Goal: Information Seeking & Learning: Find specific fact

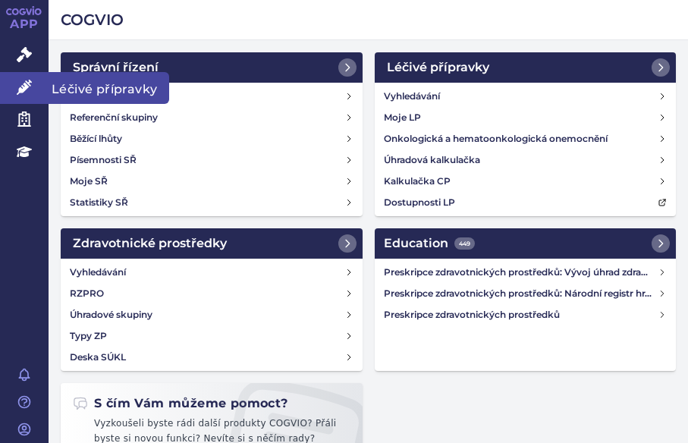
click at [97, 86] on span "Léčivé přípravky" at bounding box center [109, 88] width 121 height 32
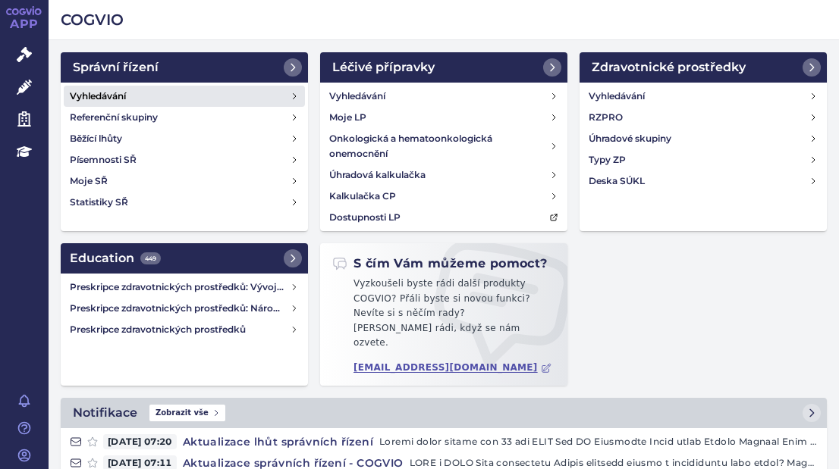
click at [118, 90] on h4 "Vyhledávání" at bounding box center [98, 96] width 56 height 15
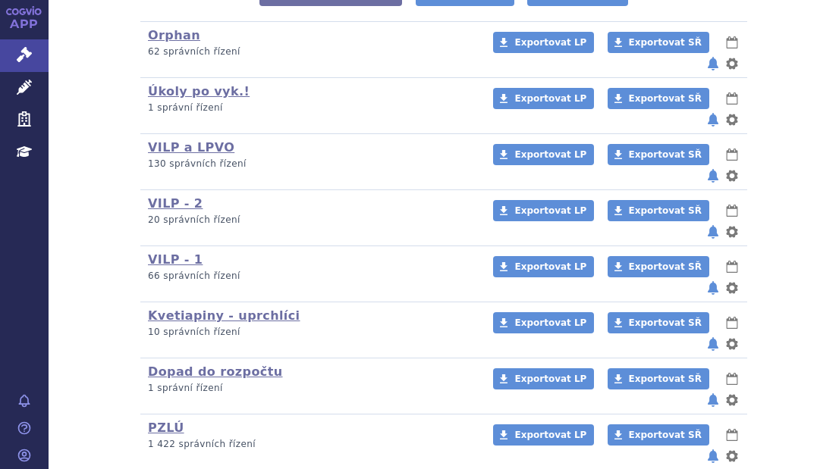
drag, startPoint x: 341, startPoint y: 156, endPoint x: 205, endPoint y: 105, distance: 145.7
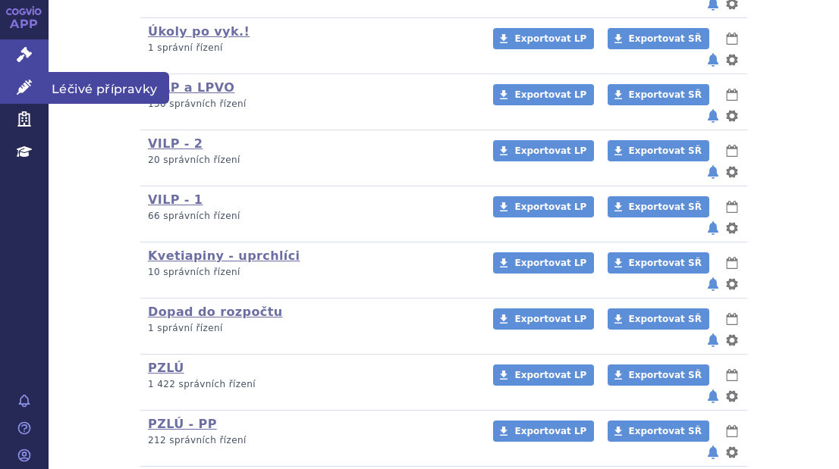
click at [20, 80] on icon at bounding box center [24, 87] width 15 height 15
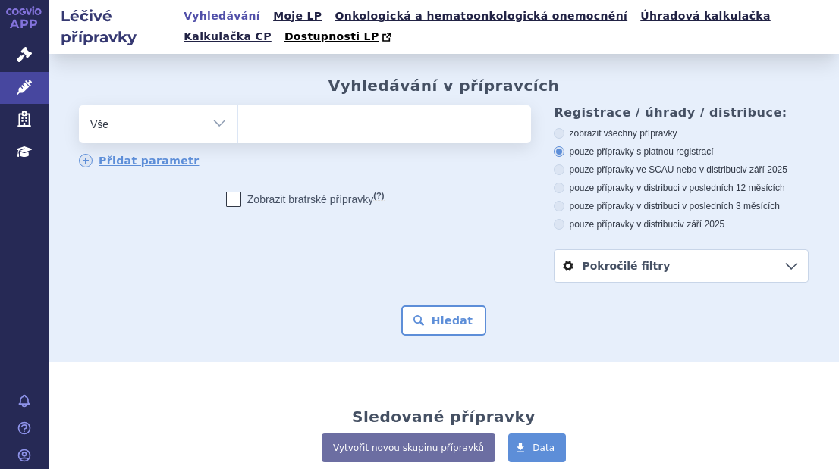
click at [262, 129] on ul at bounding box center [382, 121] width 289 height 32
click at [238, 129] on select at bounding box center [237, 124] width 1 height 38
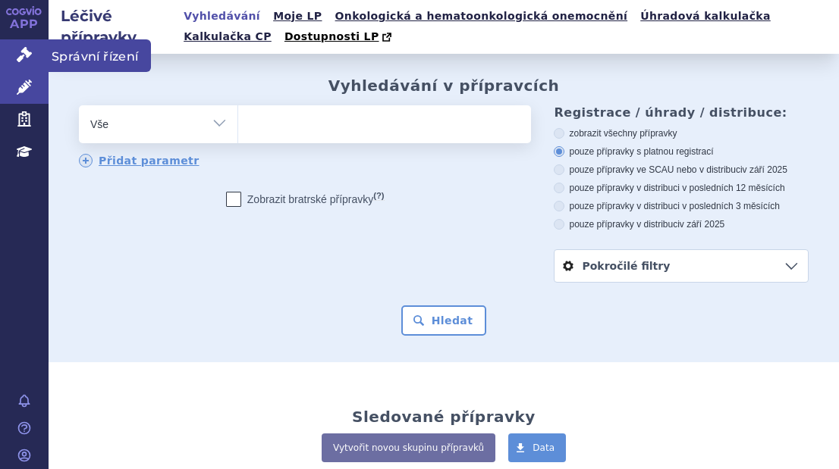
click at [27, 54] on icon at bounding box center [24, 54] width 15 height 15
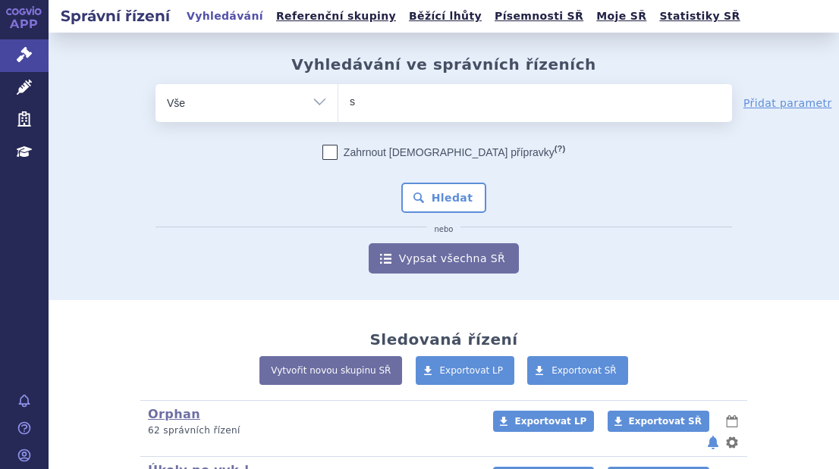
type input "sa"
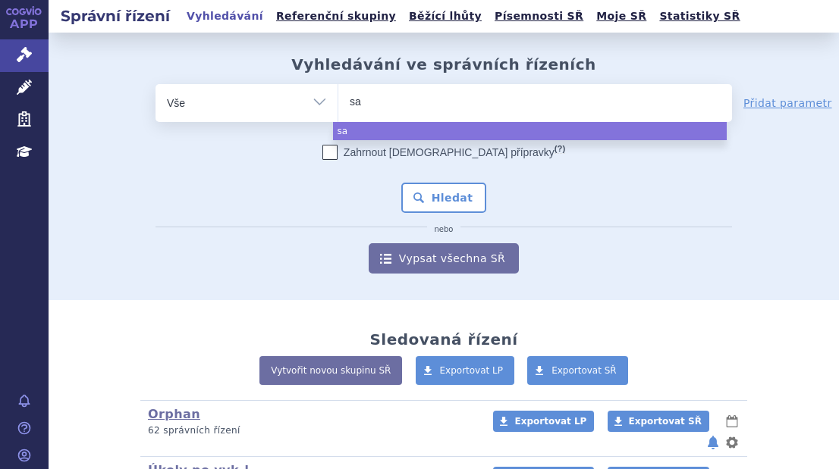
type input "sar"
type input "sarcl"
type input "sarcli"
type input "sarclis"
type input "[MEDICAL_DATA]"
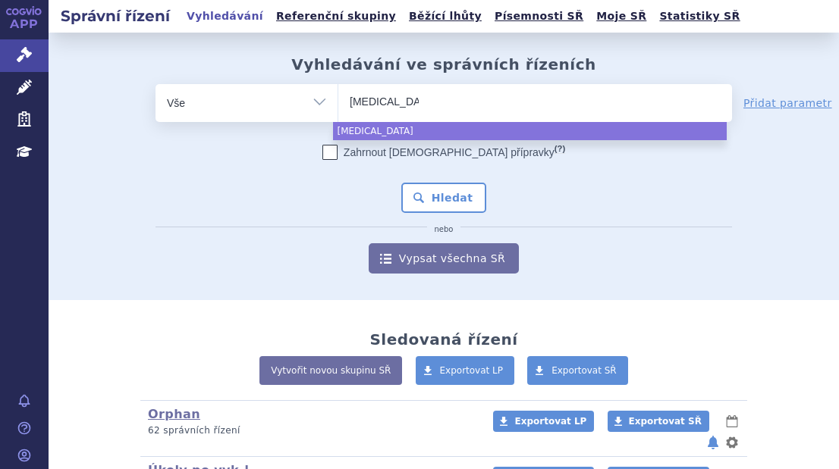
select select "sarclisa"
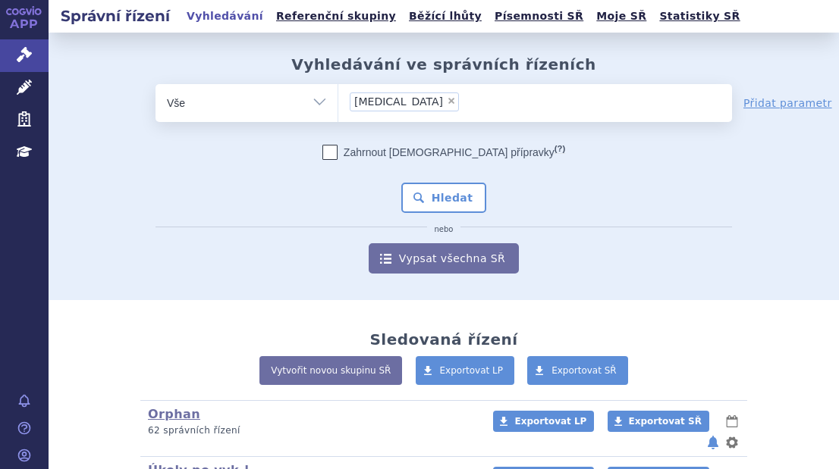
click at [444, 182] on div "Zahrnout bratrské přípravky (?) * Pozor, hledání dle vyhledávacího parametru In…" at bounding box center [443, 209] width 576 height 129
click at [445, 184] on button "Hledat" at bounding box center [444, 198] width 86 height 30
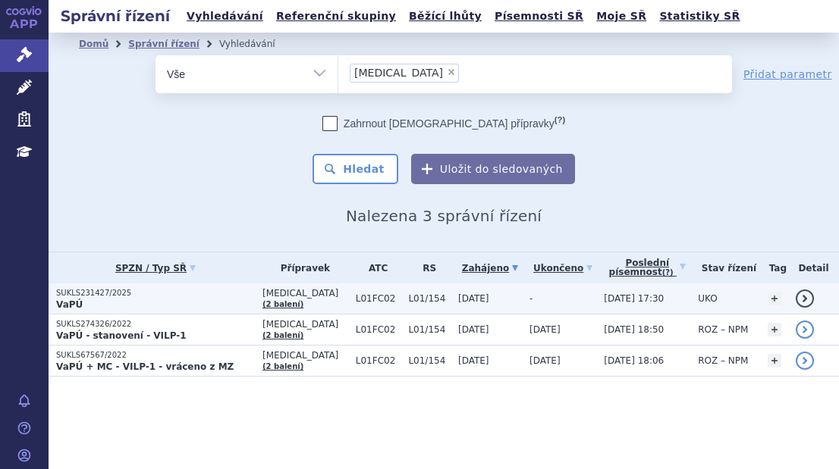
click at [157, 306] on p "VaPÚ" at bounding box center [155, 305] width 199 height 12
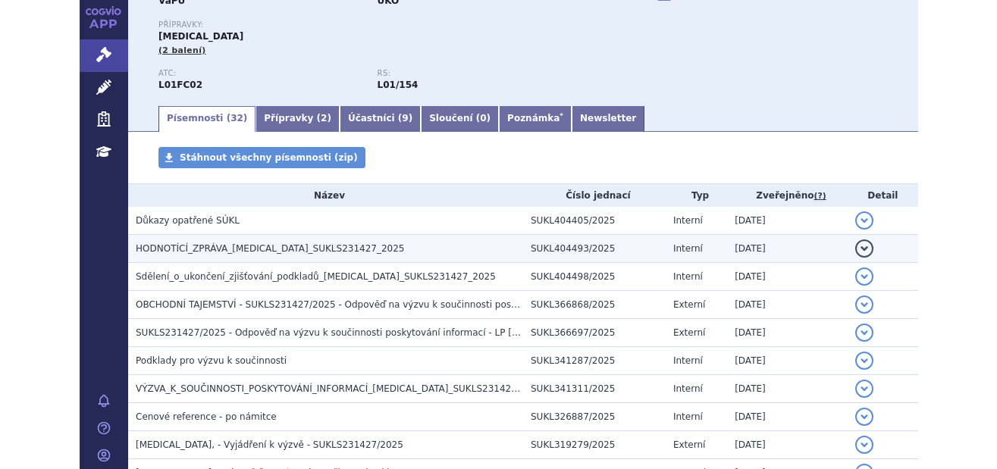
scroll to position [76, 0]
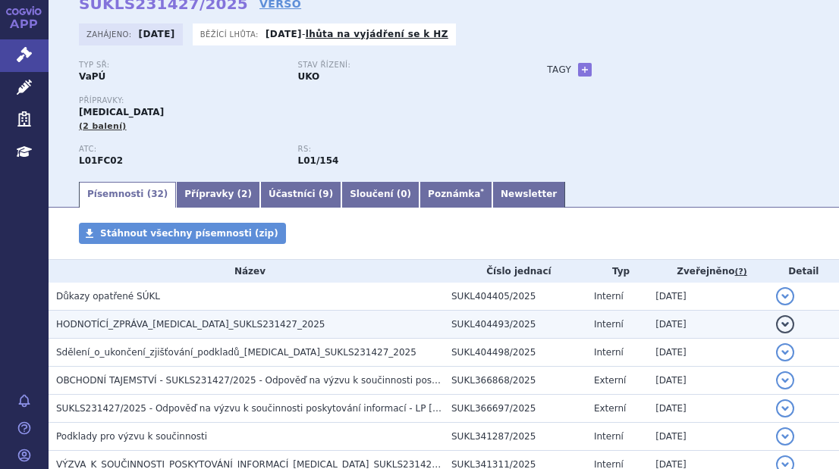
click at [167, 318] on h3 "HODNOTÍCÍ_ZPRÁVA_[MEDICAL_DATA]_SUKLS231427_2025" at bounding box center [250, 324] width 388 height 15
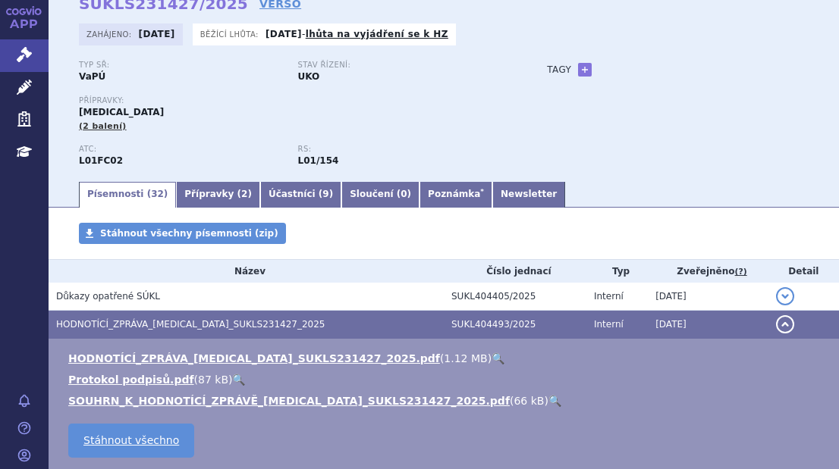
click at [491, 353] on link "🔍" at bounding box center [497, 359] width 13 height 12
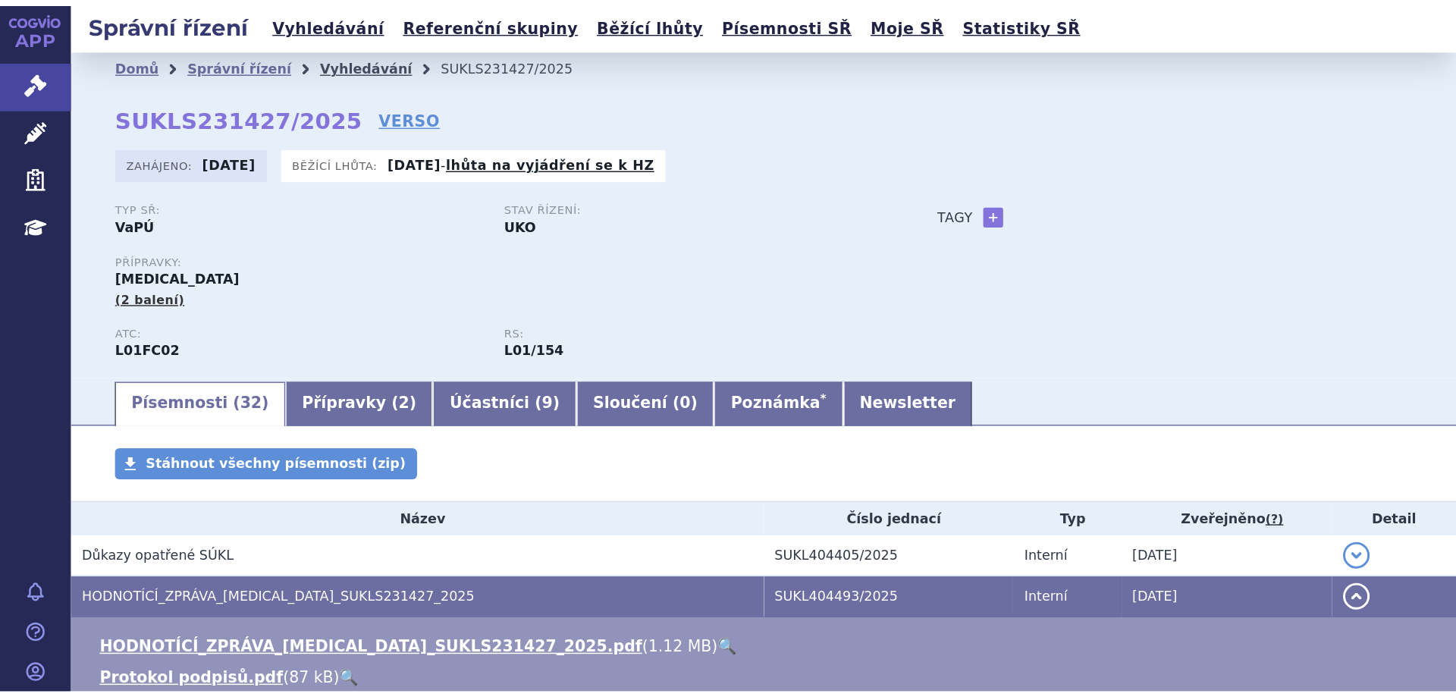
scroll to position [0, 0]
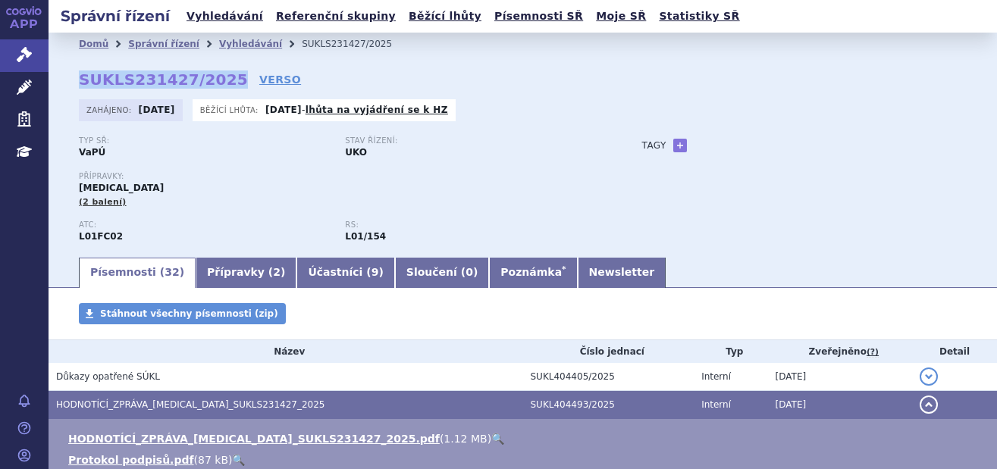
drag, startPoint x: 218, startPoint y: 83, endPoint x: 59, endPoint y: 80, distance: 159.3
click at [59, 80] on div "Domů Správní řízení Vyhledávání SUKLS231427/2025 SUKLS231427/2025 VERSO Zahájen…" at bounding box center [523, 155] width 949 height 200
copy strong "SUKLS231427/2025"
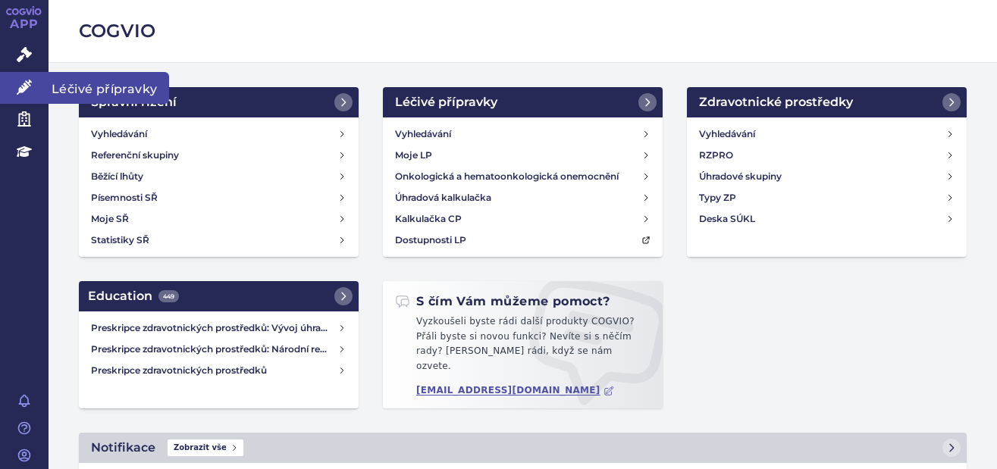
click at [44, 89] on link "Léčivé přípravky" at bounding box center [24, 88] width 49 height 32
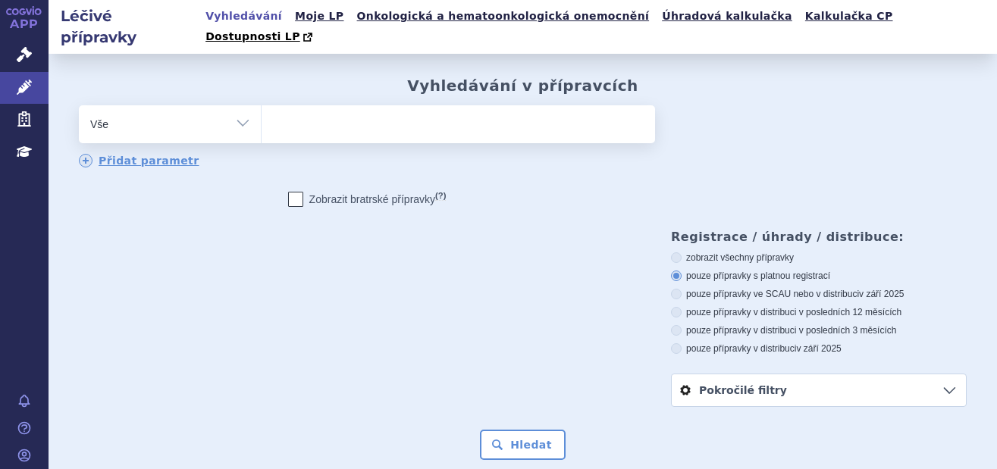
click at [329, 105] on ul at bounding box center [459, 121] width 394 height 32
click at [262, 105] on select at bounding box center [261, 124] width 1 height 38
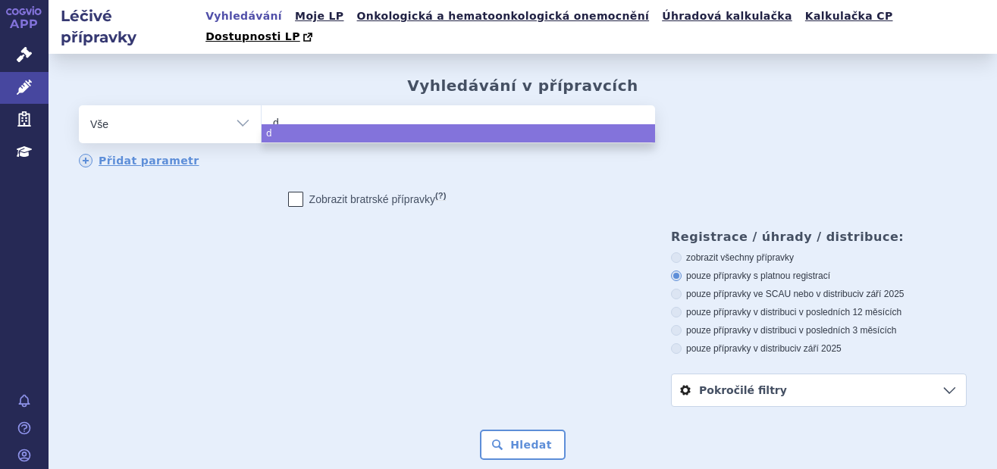
type input "da"
type input "dar"
type input "darza"
type input "darzal"
type input "darzale"
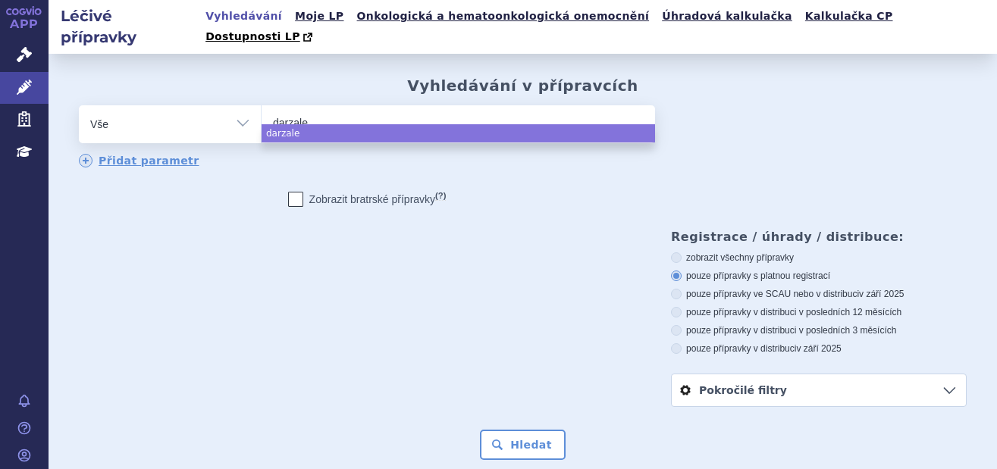
type input "darzalex"
select select "darzalex"
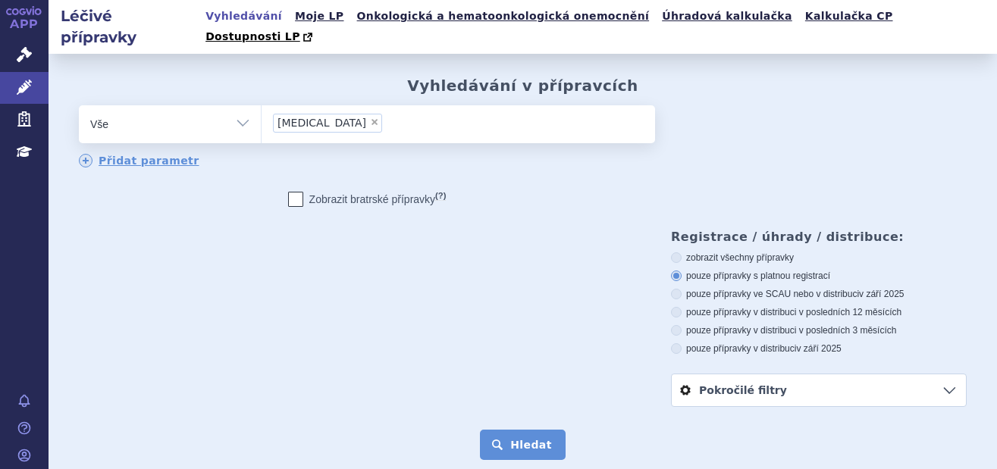
click at [521, 430] on button "Hledat" at bounding box center [523, 445] width 86 height 30
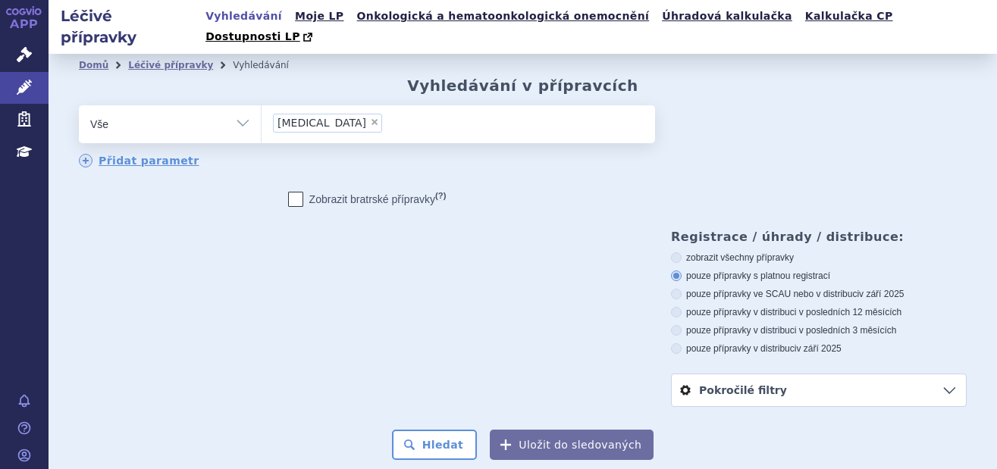
scroll to position [297, 0]
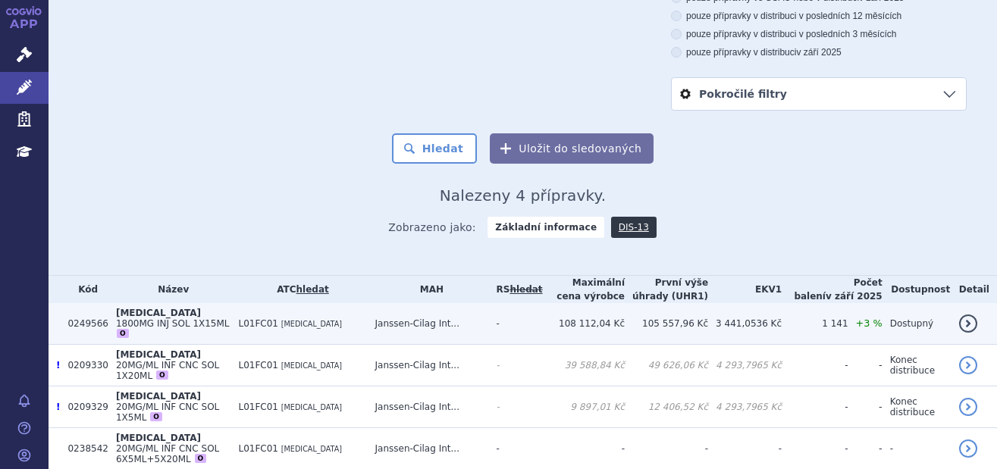
click at [670, 303] on td "105 557,96 Kč" at bounding box center [666, 324] width 83 height 42
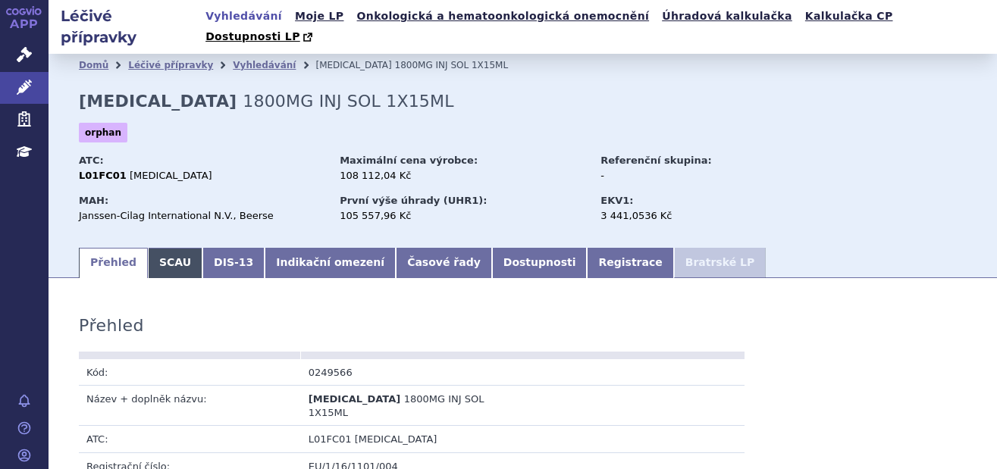
click at [158, 248] on link "SCAU" at bounding box center [175, 263] width 55 height 30
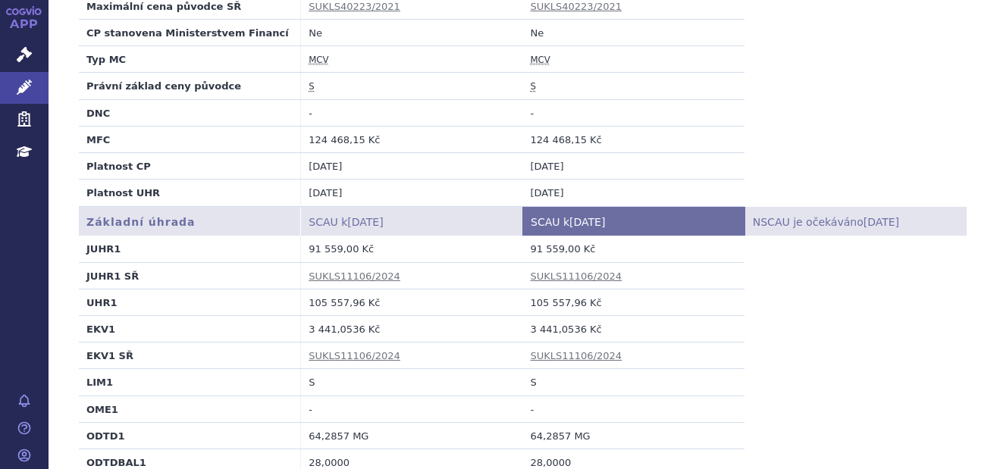
scroll to position [432, 0]
drag, startPoint x: 307, startPoint y: 284, endPoint x: 353, endPoint y: 289, distance: 45.8
click at [353, 290] on td "105 557,96 Kč" at bounding box center [412, 303] width 222 height 27
copy td "105 557,96"
